Goal: Information Seeking & Learning: Learn about a topic

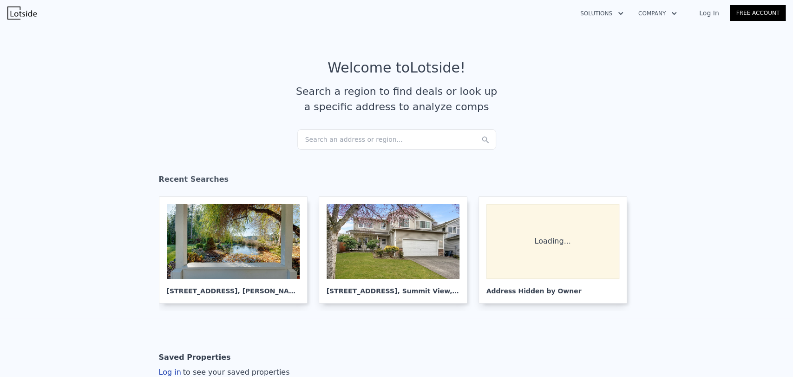
drag, startPoint x: 388, startPoint y: 126, endPoint x: 330, endPoint y: 134, distance: 58.7
drag, startPoint x: 0, startPoint y: 0, endPoint x: 301, endPoint y: 134, distance: 330.0
click at [301, 134] on div "Search an address or region..." at bounding box center [396, 139] width 199 height 20
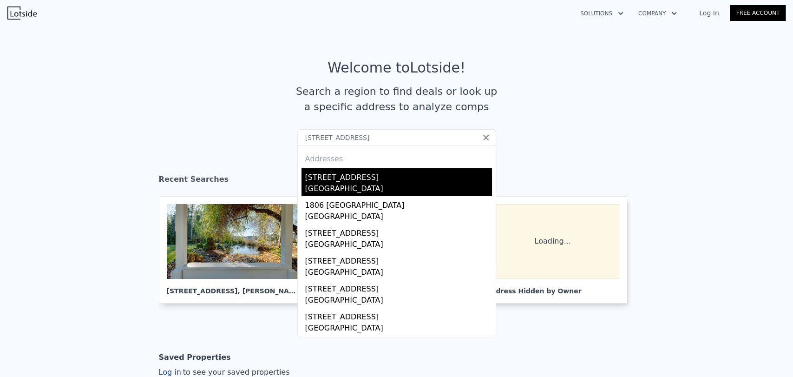
type input "2711 101st Pl NE, Bellevue"
click at [457, 182] on div "2711 101st Pl NE" at bounding box center [398, 175] width 187 height 15
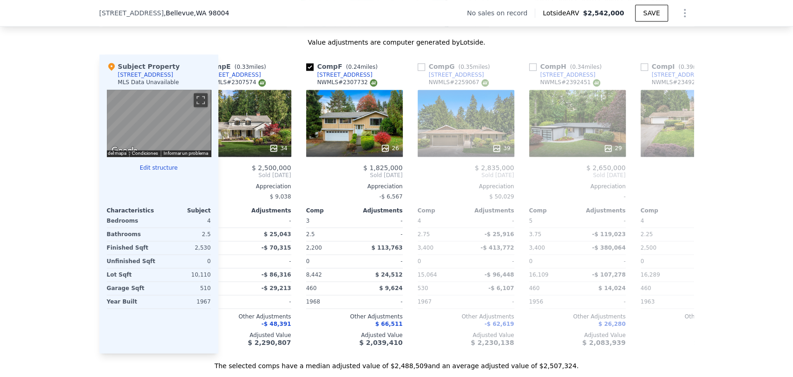
scroll to position [0, 482]
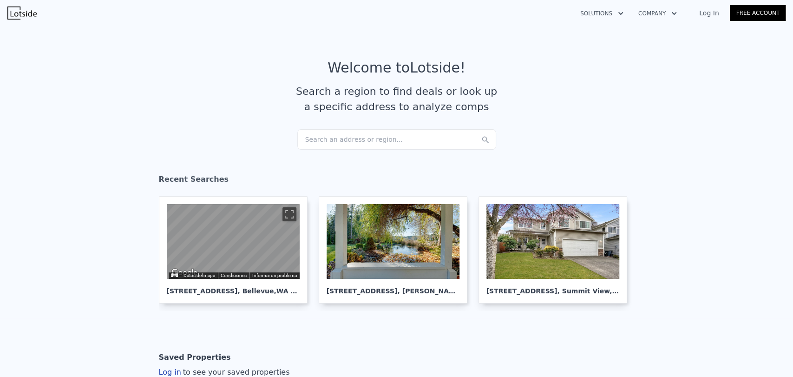
click at [327, 148] on div "Search an address or region..." at bounding box center [396, 139] width 199 height 20
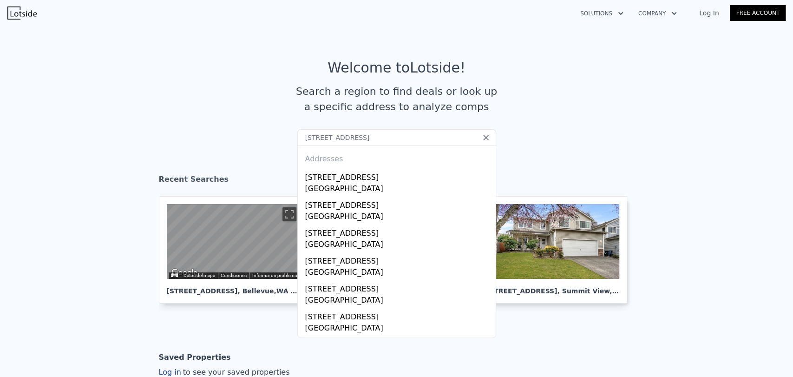
drag, startPoint x: 448, startPoint y: 135, endPoint x: 366, endPoint y: 148, distance: 82.3
click at [366, 129] on div "Search an address or region... 6710 149th Street Ct NW Gig Harbor, WA 98332 Add…" at bounding box center [396, 129] width 199 height 0
drag, startPoint x: 390, startPoint y: 139, endPoint x: 330, endPoint y: 138, distance: 59.5
click at [330, 138] on input "6710 149th Street Ct NW" at bounding box center [396, 137] width 199 height 17
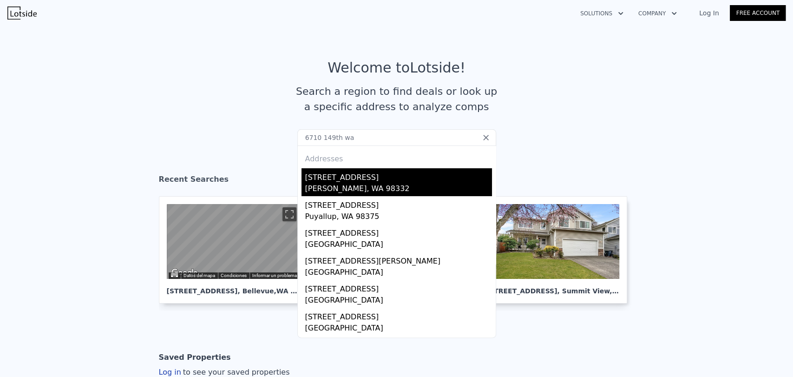
type input "6710 149th wa"
drag, startPoint x: 350, startPoint y: 176, endPoint x: 327, endPoint y: 177, distance: 22.8
click at [327, 177] on div "6710 149th Street Ct NW" at bounding box center [398, 175] width 187 height 15
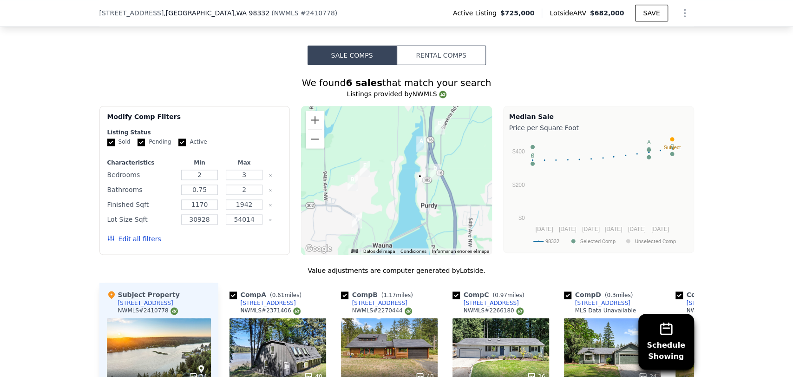
scroll to position [977, 0]
